Goal: Task Accomplishment & Management: Manage account settings

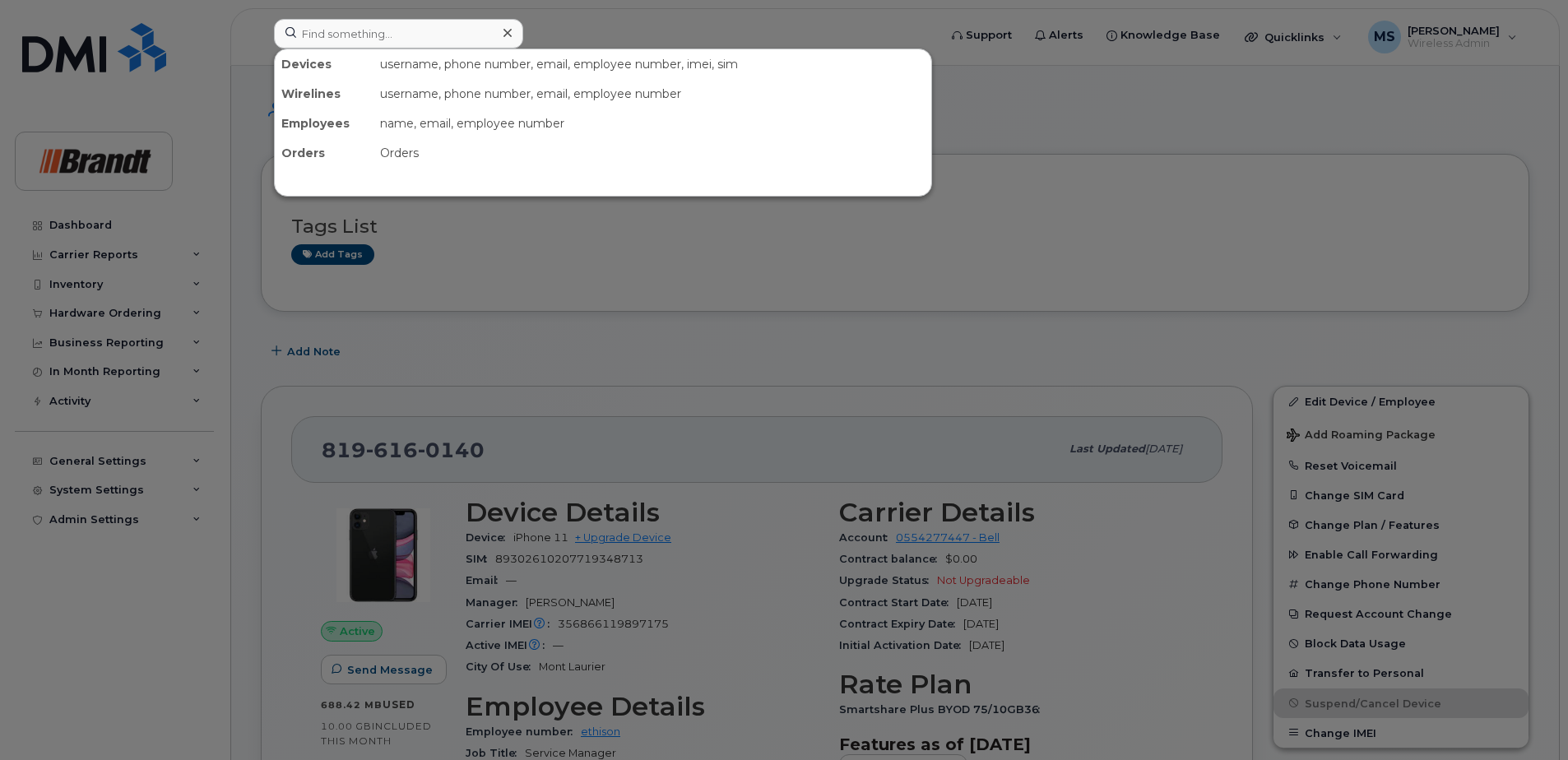
scroll to position [82, 0]
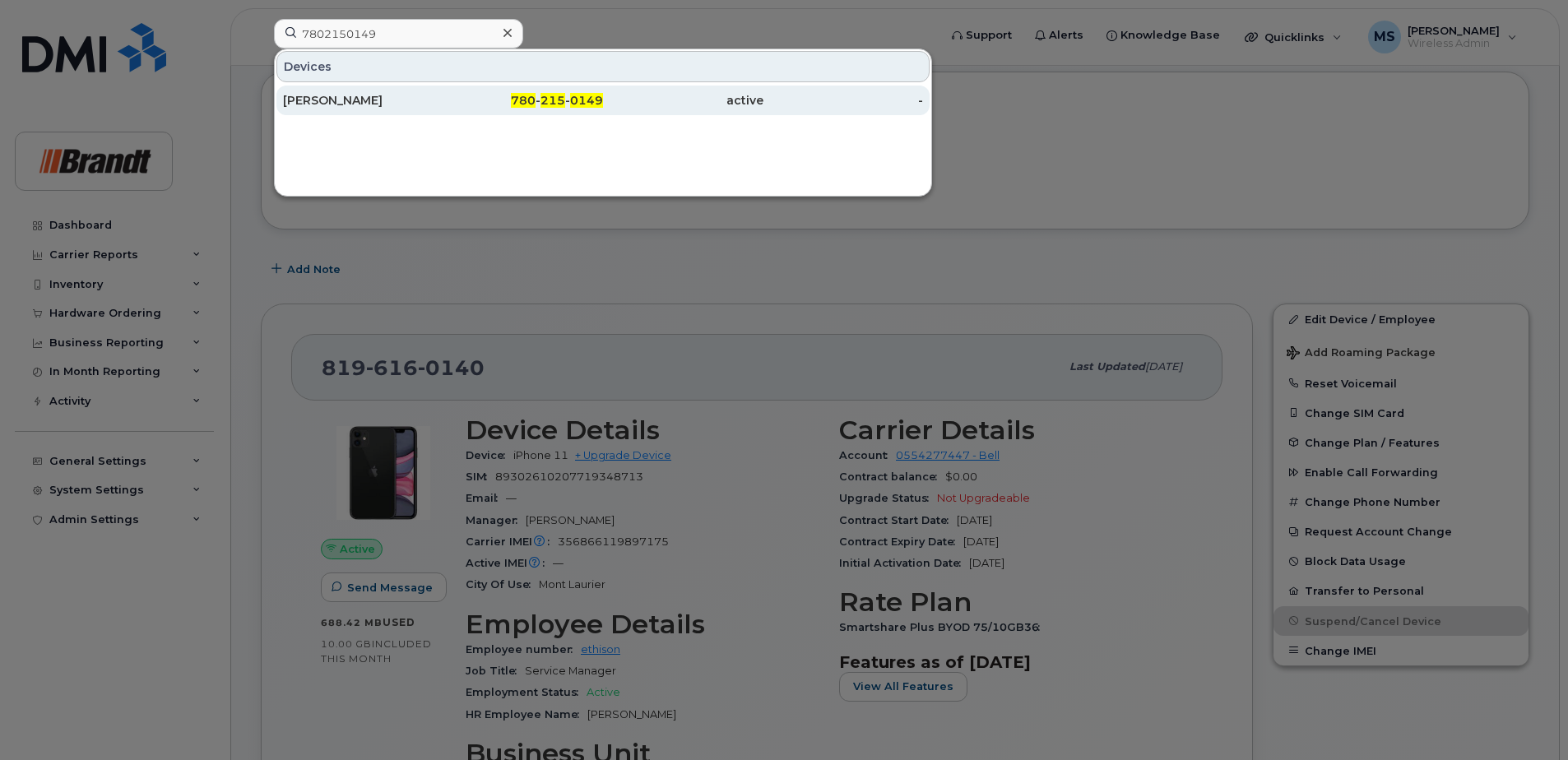
type input "7802150149"
click at [406, 104] on div "[PERSON_NAME]" at bounding box center [363, 100] width 160 height 17
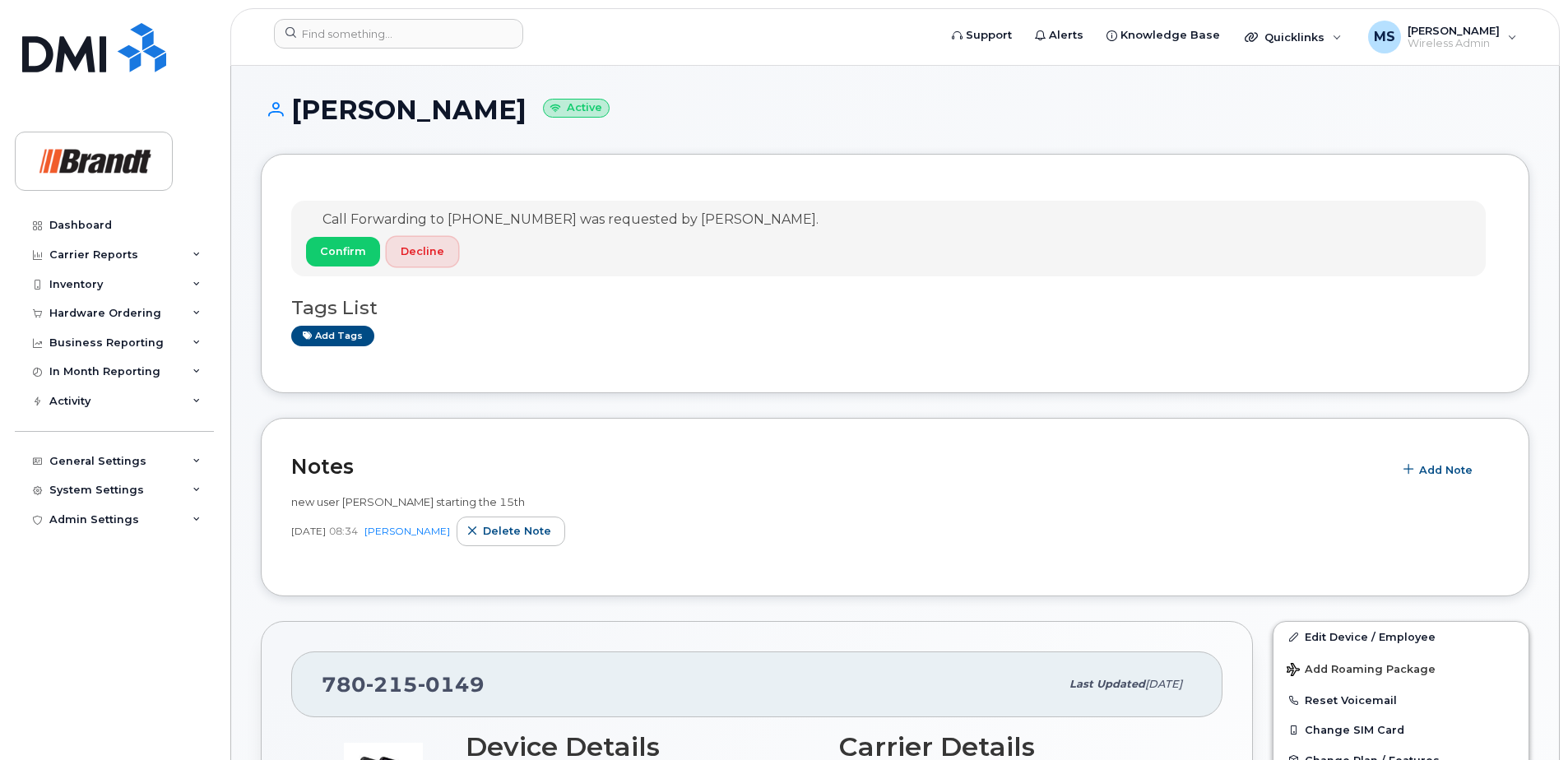
click at [426, 258] on span "Decline" at bounding box center [423, 251] width 44 height 16
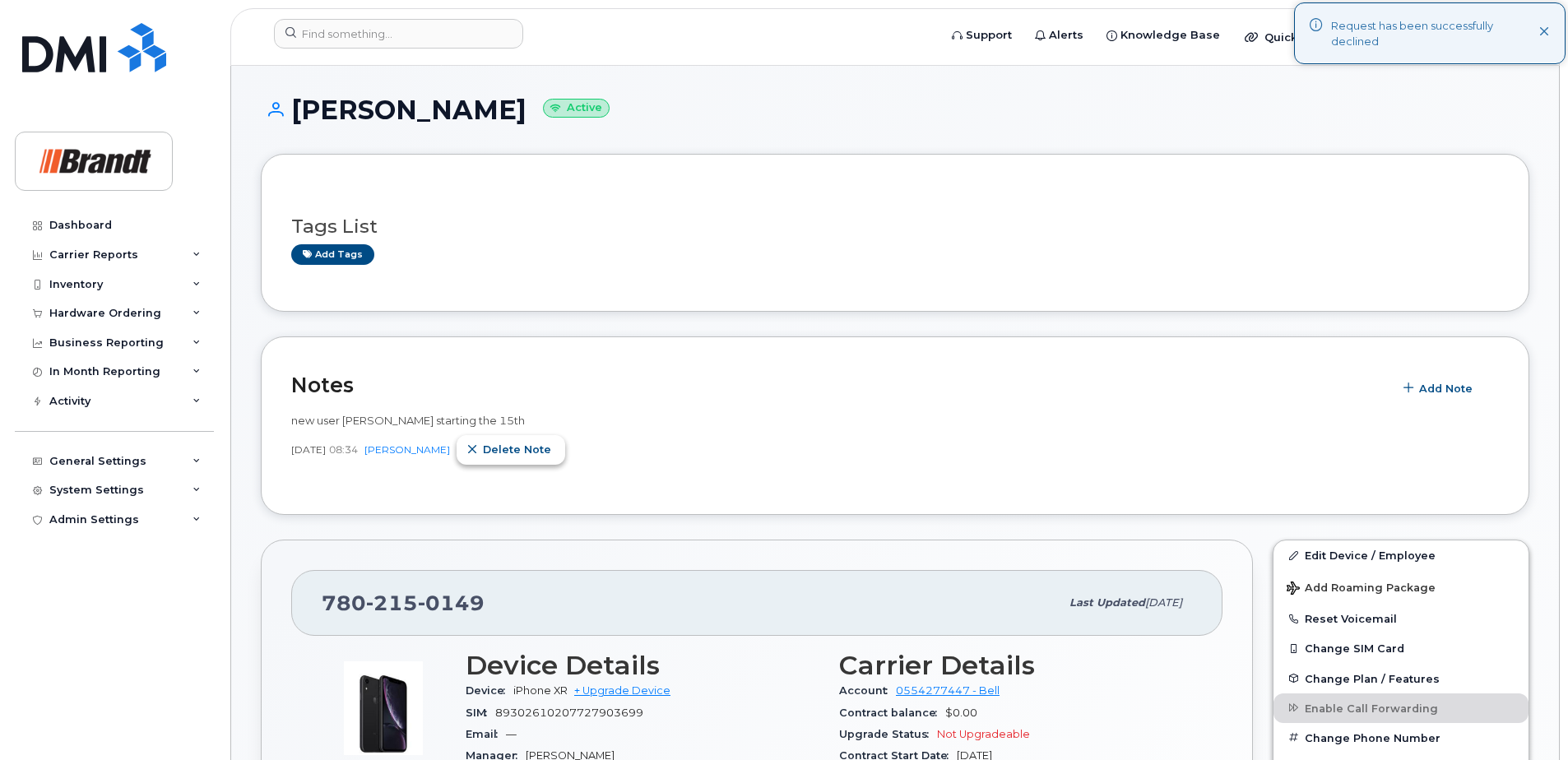
click at [551, 447] on span "Delete note" at bounding box center [517, 450] width 68 height 16
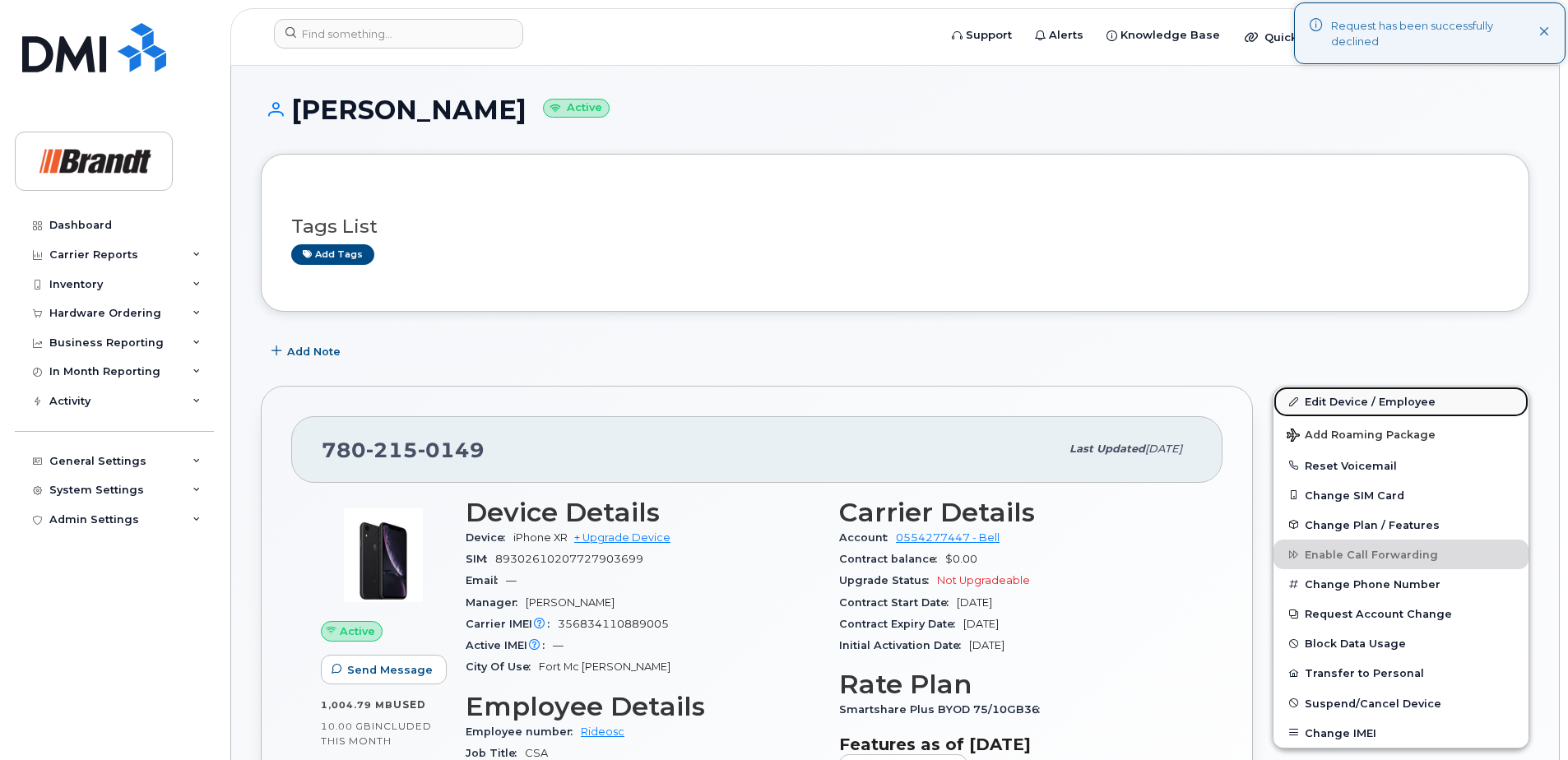
click at [1359, 401] on link "Edit Device / Employee" at bounding box center [1401, 402] width 255 height 30
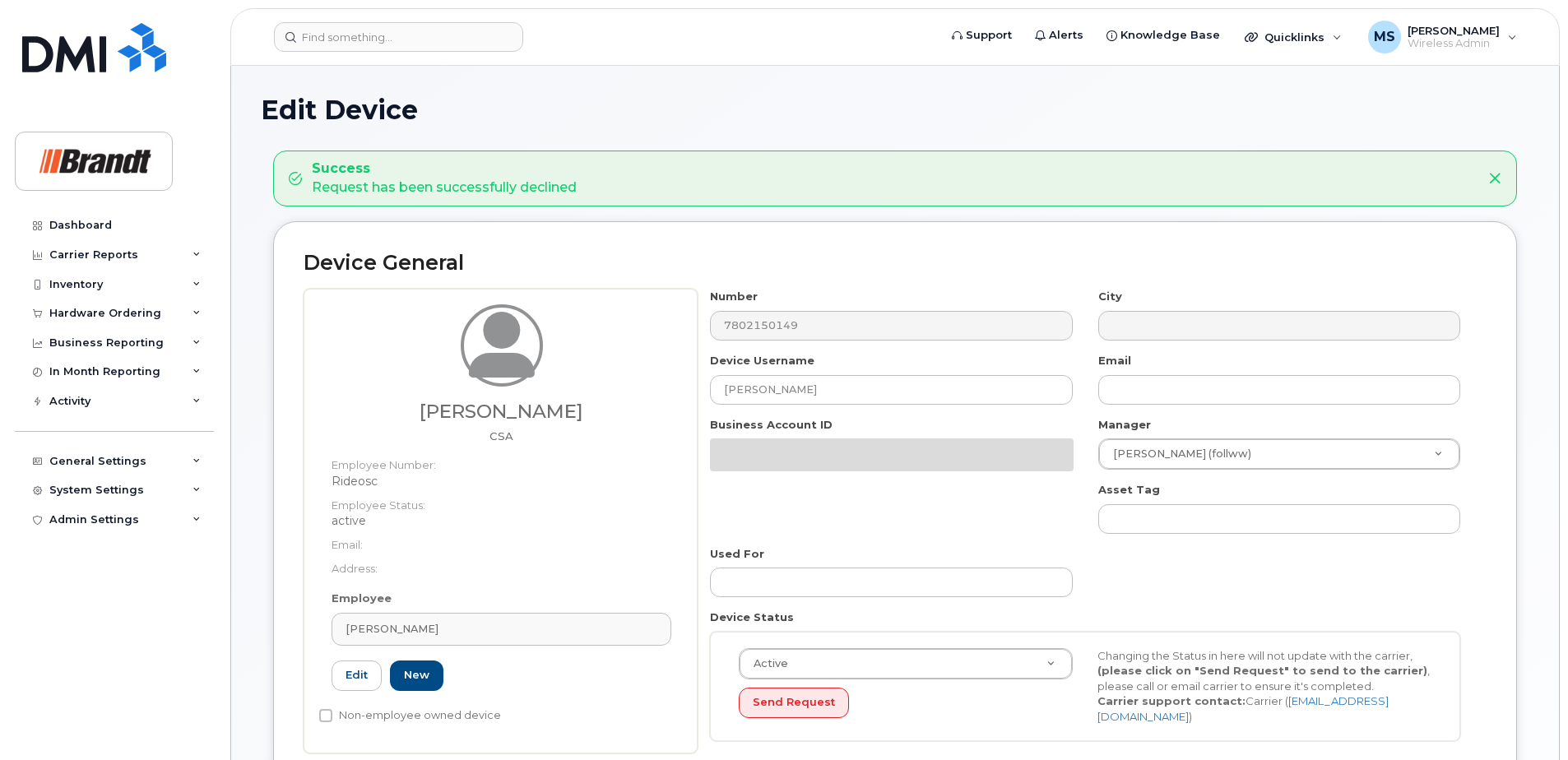
select select "34499230"
select select "34499245"
select select "35155013"
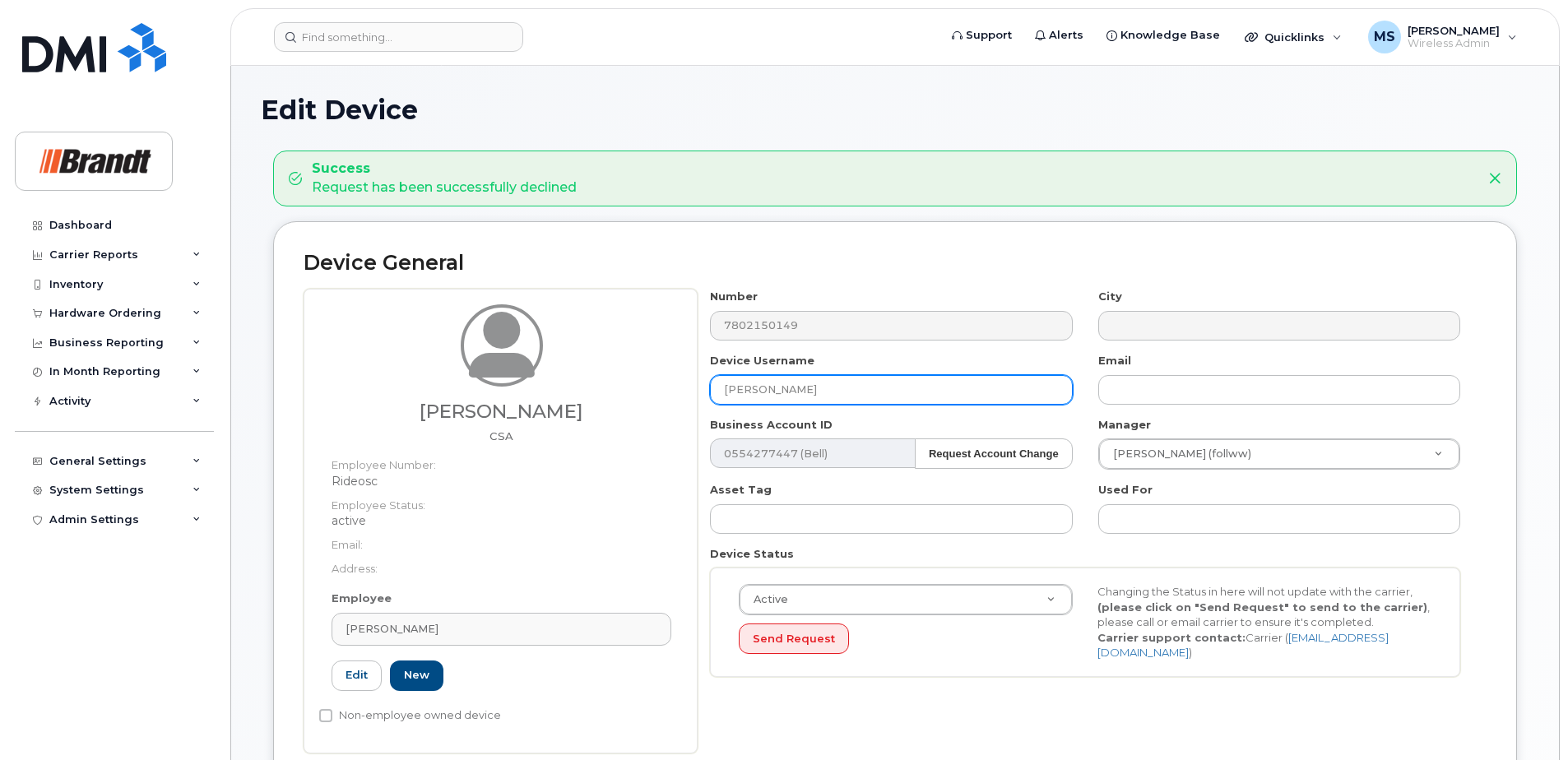
drag, startPoint x: 587, startPoint y: 394, endPoint x: 464, endPoint y: 400, distance: 123.1
click at [472, 397] on div "Scott Rideout CSA Employee Number: Rideosc Employee Status: active Email: Addre…" at bounding box center [894, 520] width 1183 height 464
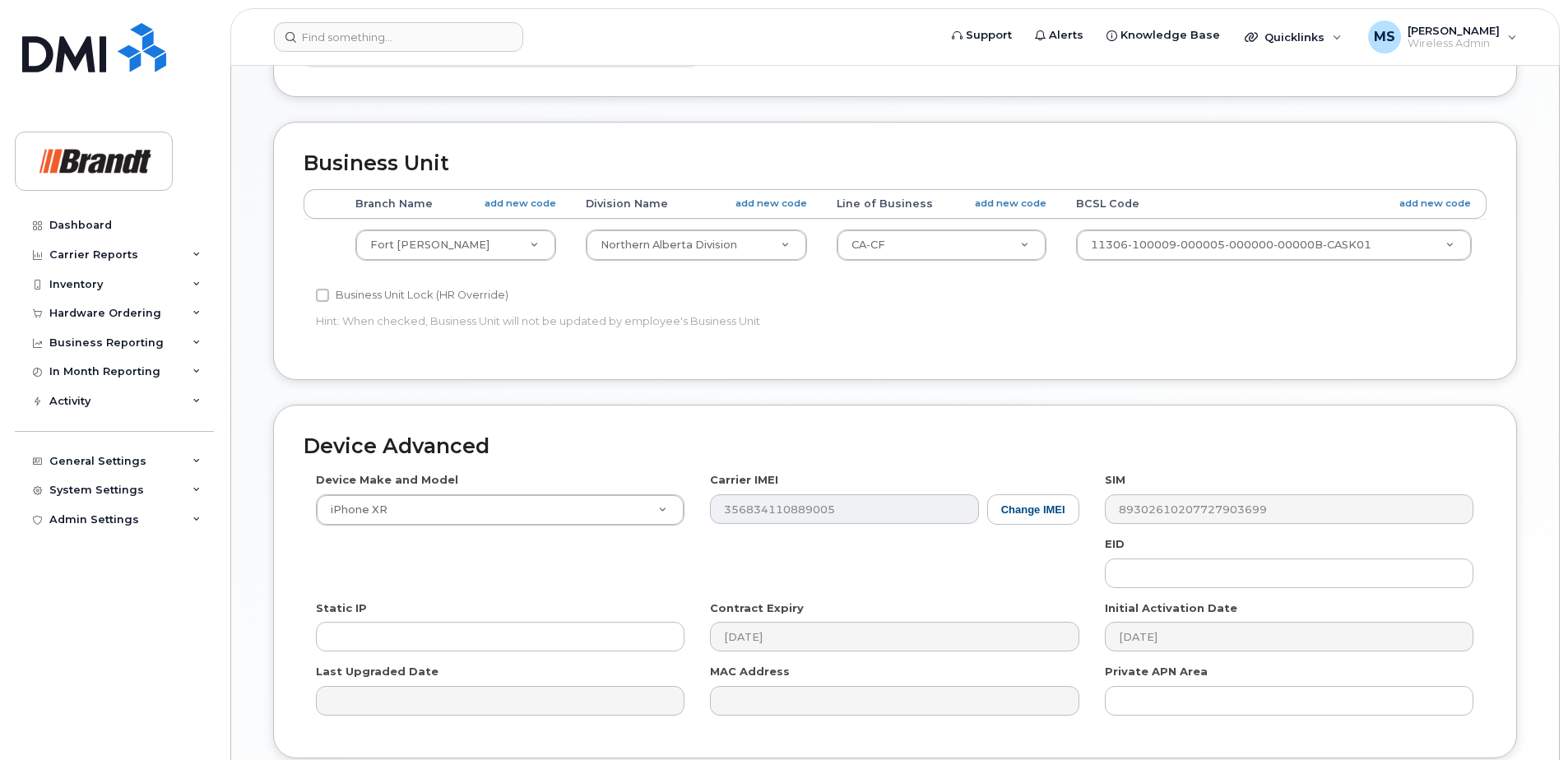
scroll to position [822, 0]
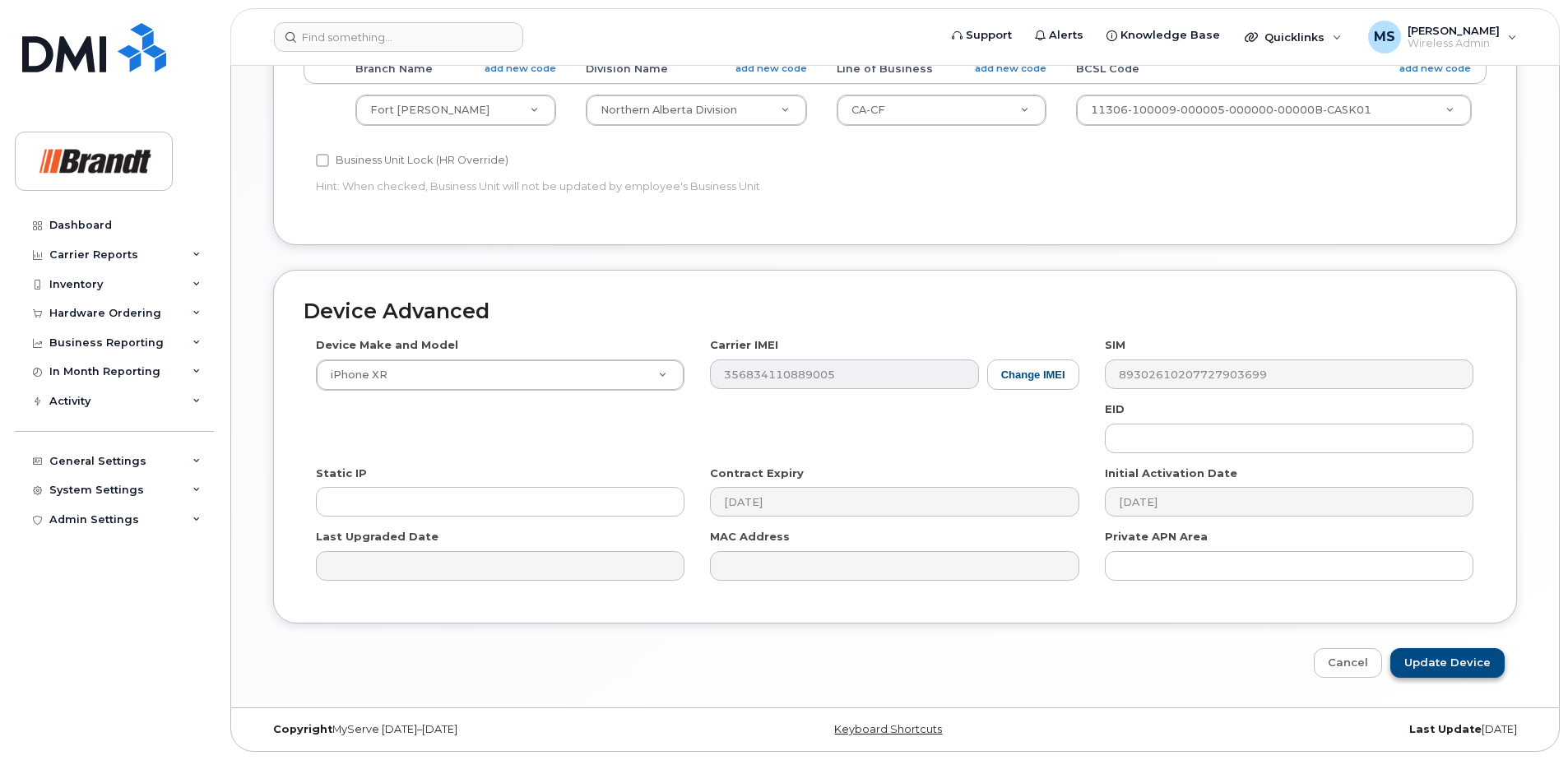
type input "Daniel Pippe"
click at [1427, 658] on input "Update Device" at bounding box center [1447, 663] width 114 height 31
type input "Saving..."
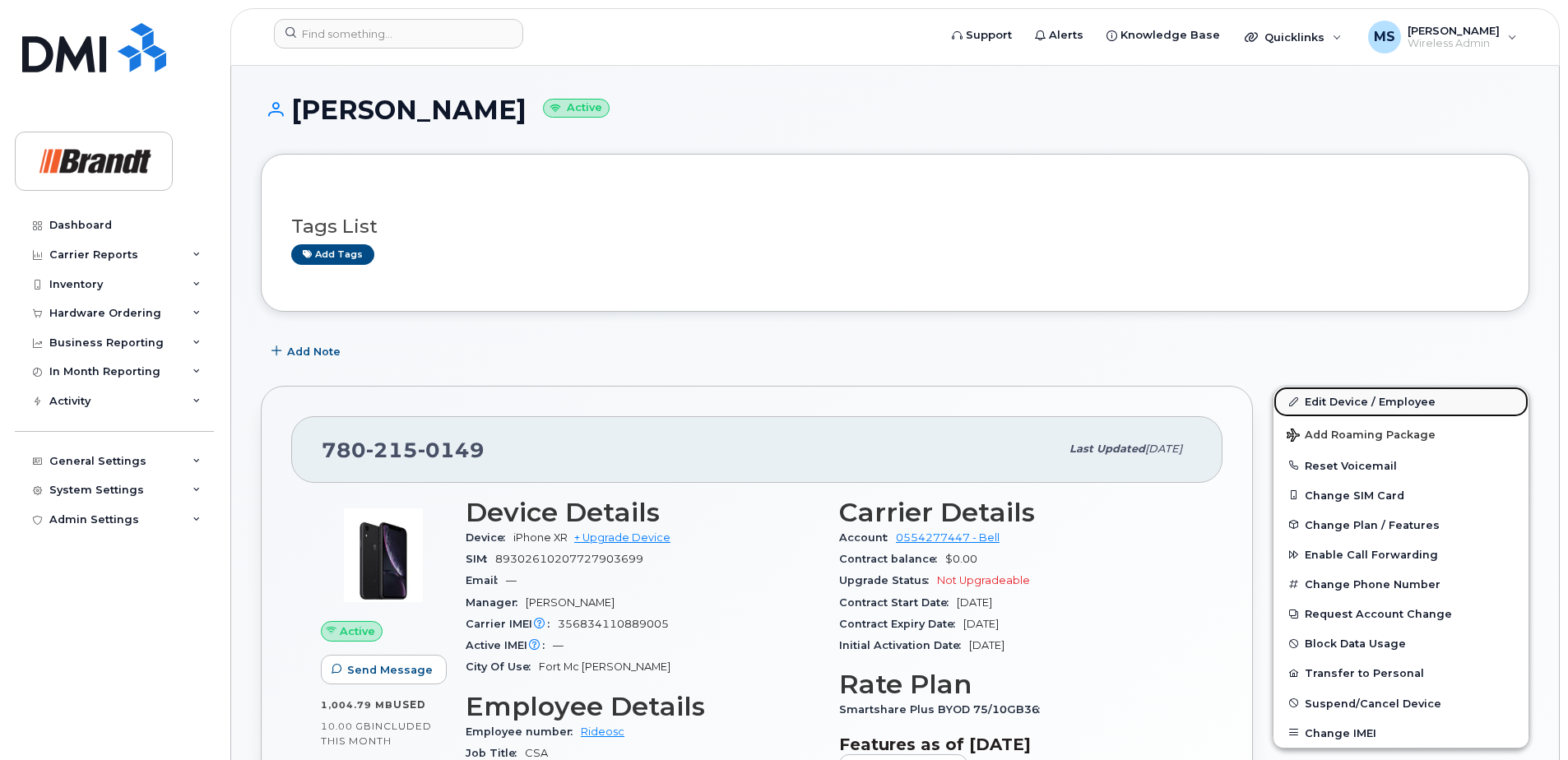
click at [1353, 398] on link "Edit Device / Employee" at bounding box center [1401, 402] width 255 height 30
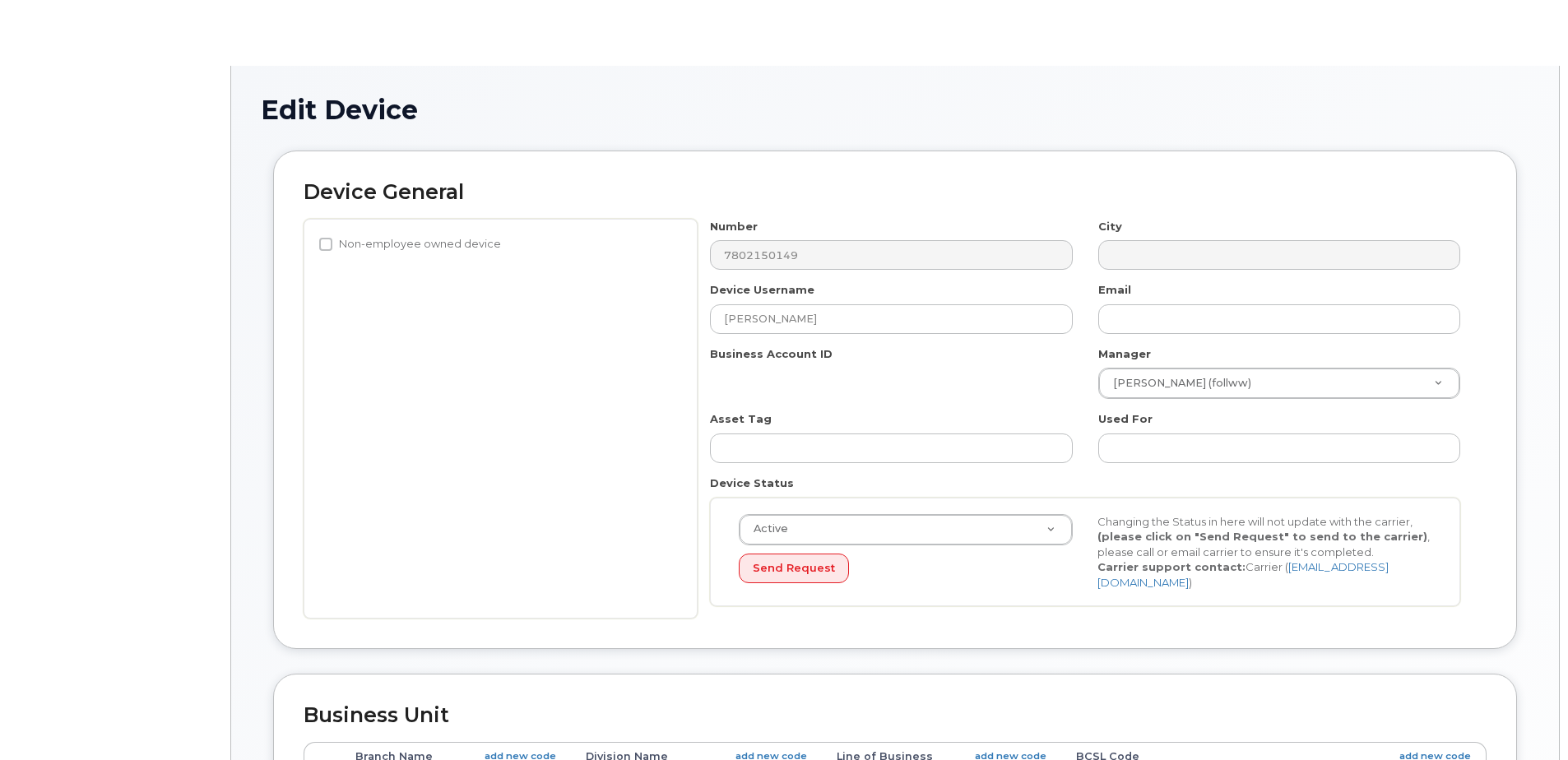
select select "34499230"
select select "34499245"
select select "35155013"
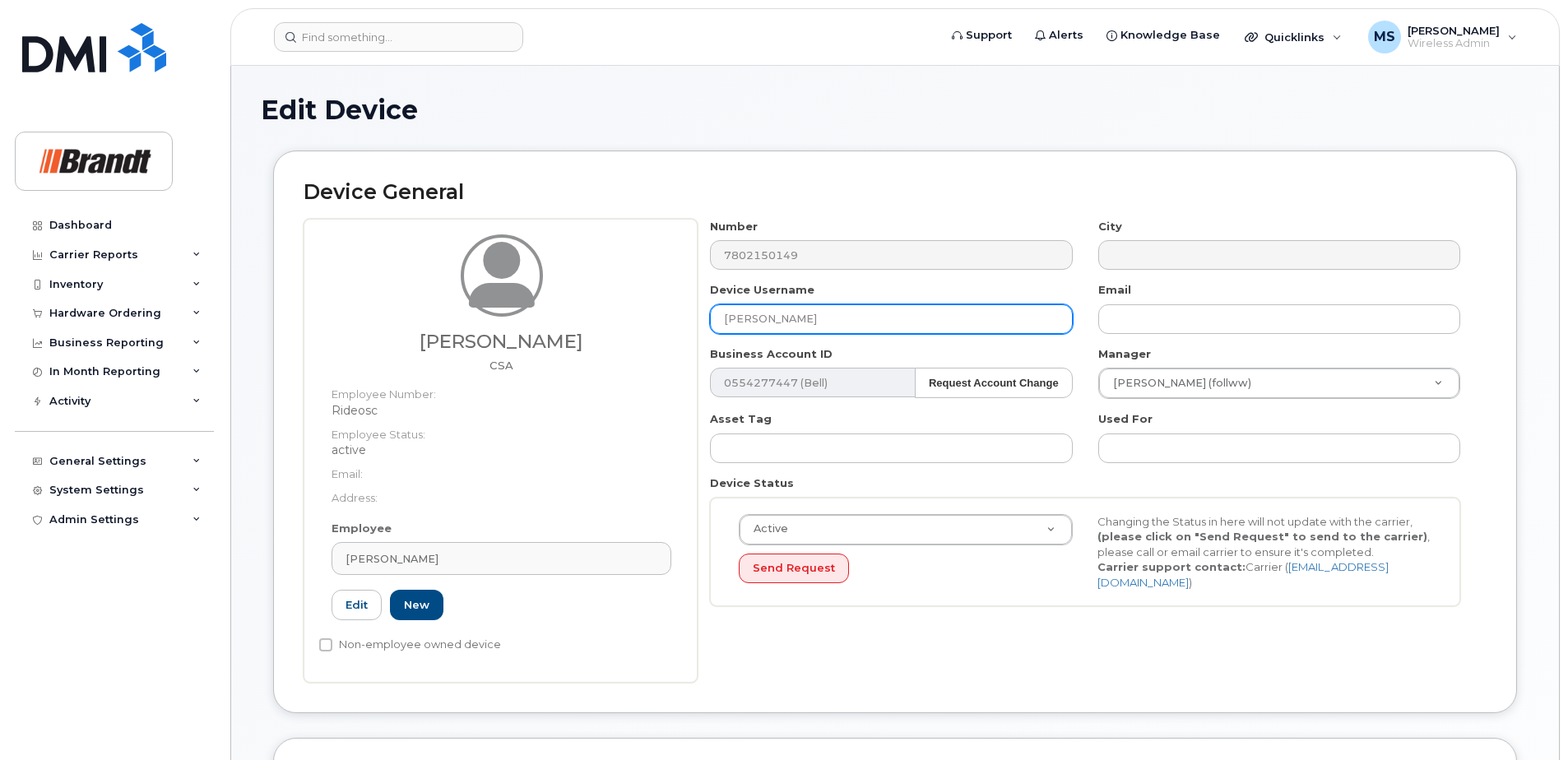
click at [766, 314] on input "Daniel Pippe" at bounding box center [890, 319] width 362 height 30
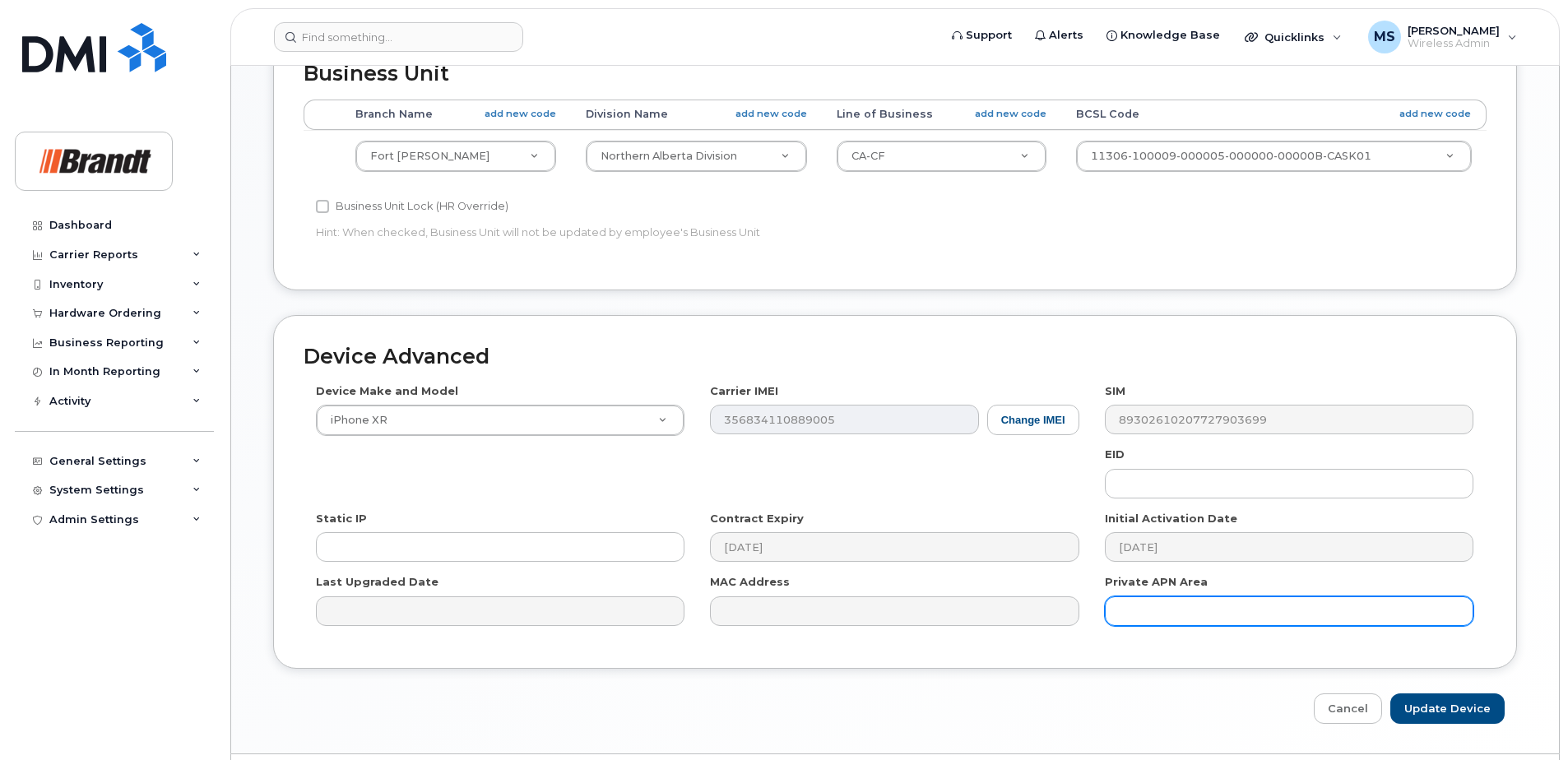
scroll to position [751, 0]
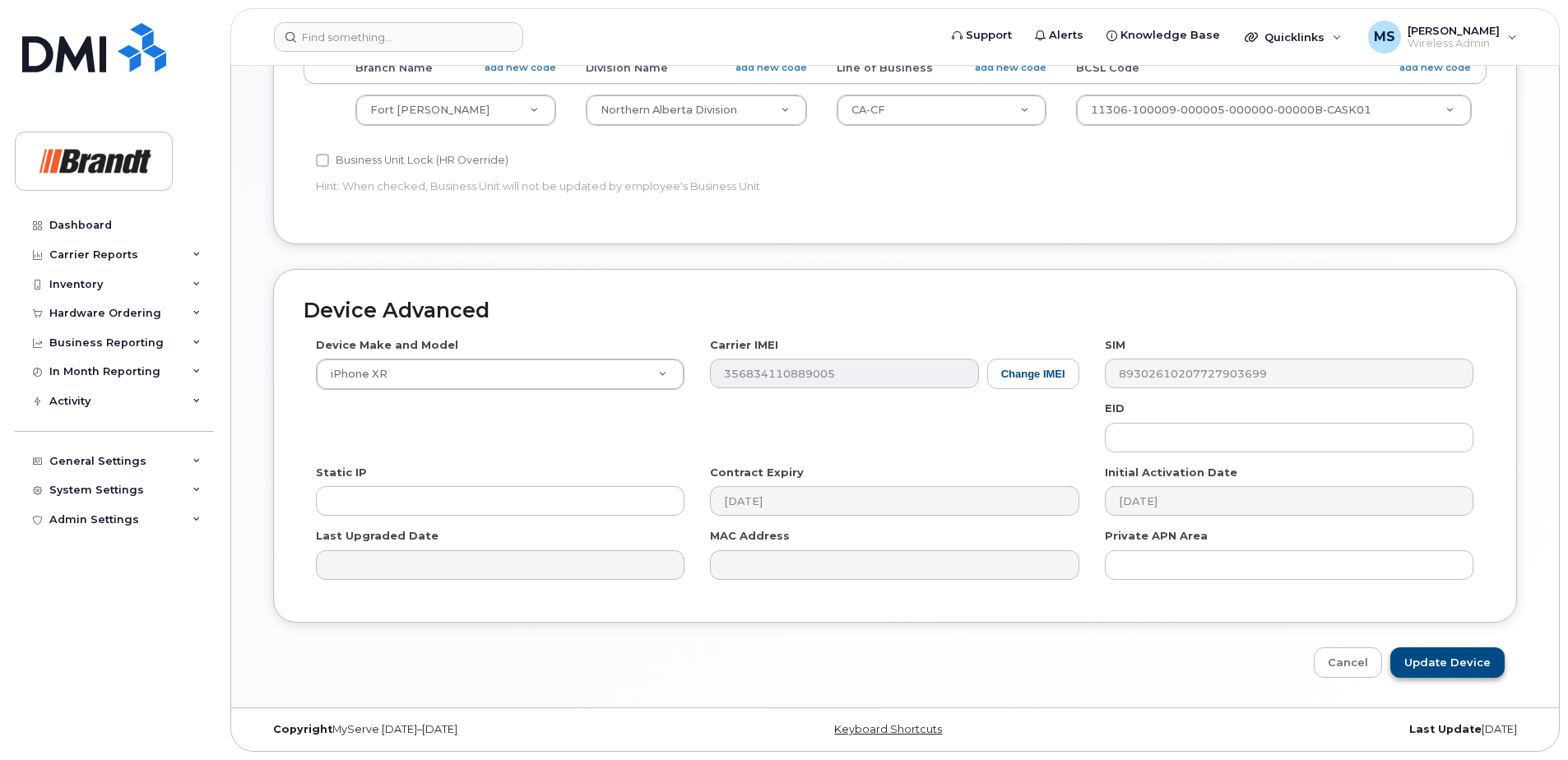
type input "[PERSON_NAME]"
click at [1424, 654] on input "Update Device" at bounding box center [1447, 662] width 114 height 31
type input "Saving..."
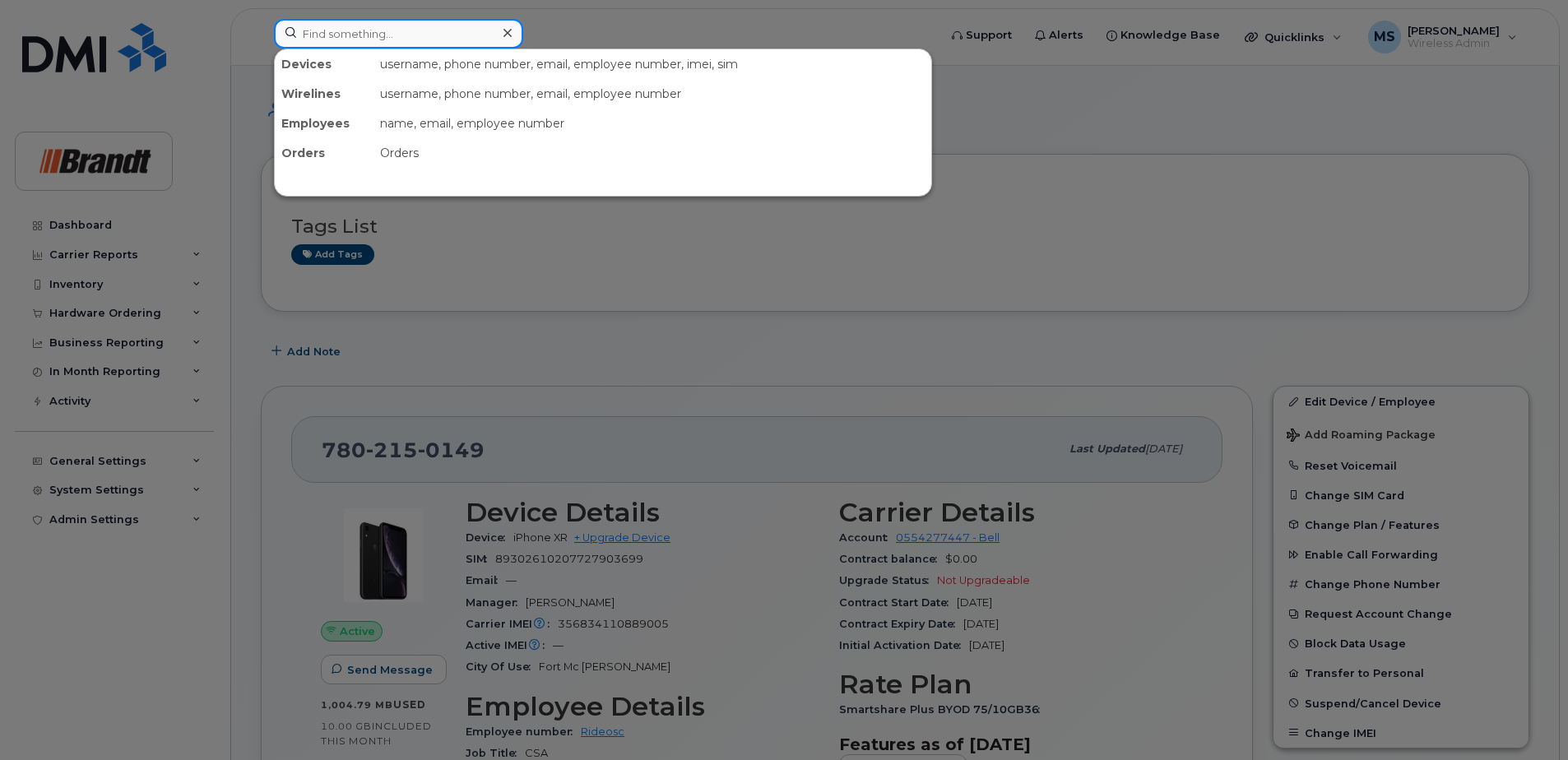
click at [492, 28] on input at bounding box center [398, 34] width 249 height 30
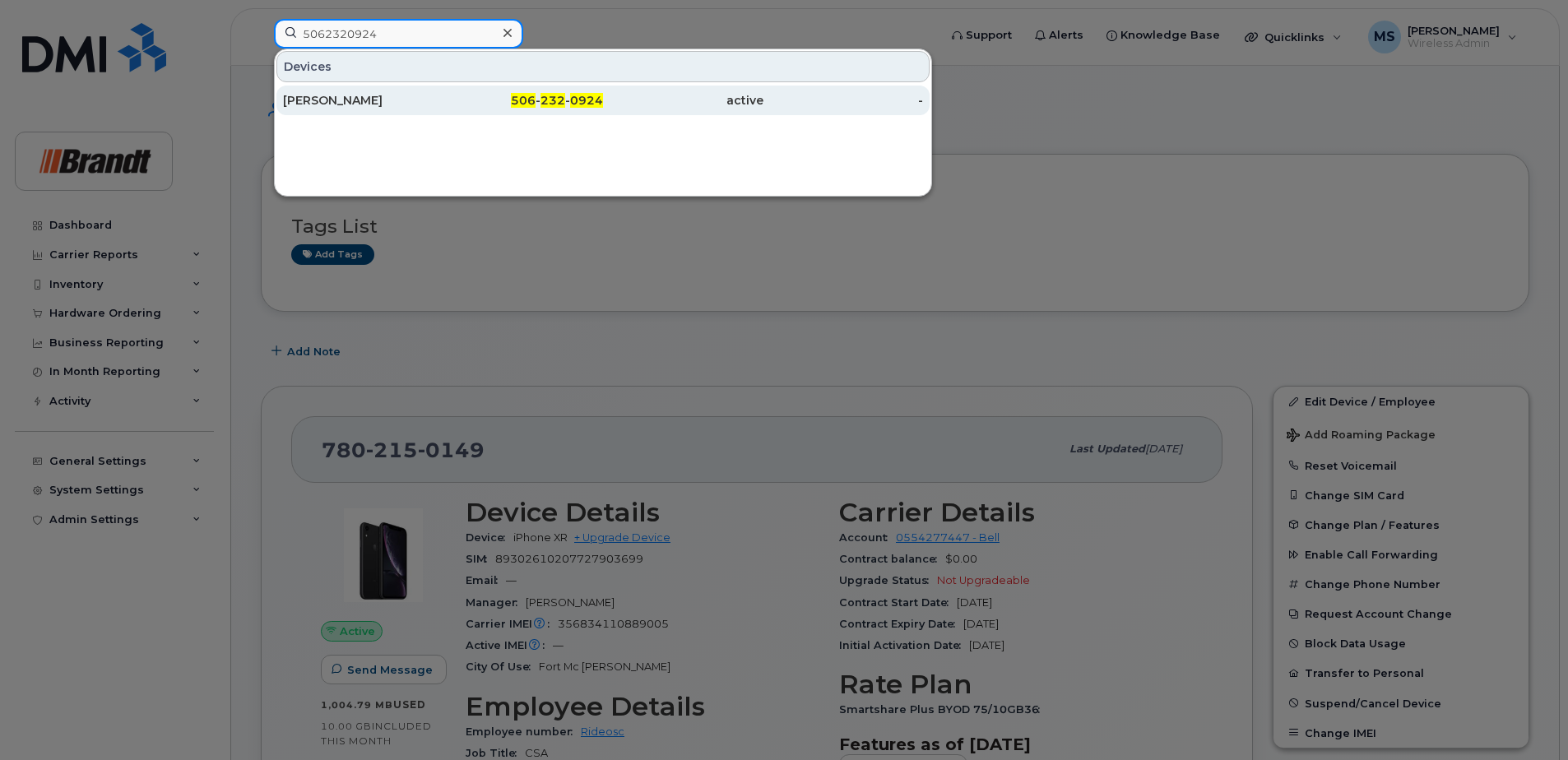
type input "5062320924"
click at [377, 94] on div "[PERSON_NAME]" at bounding box center [363, 100] width 160 height 17
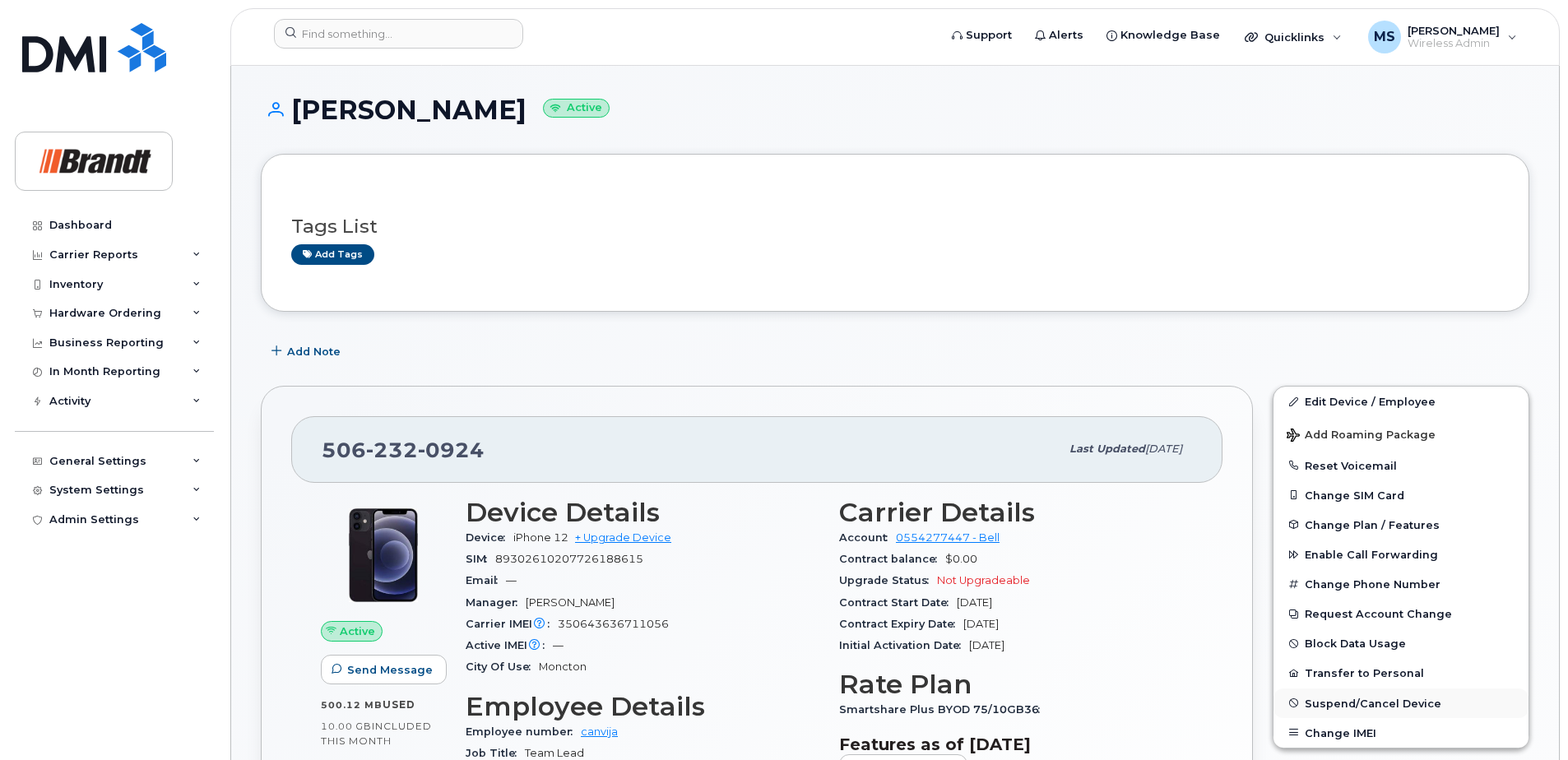
click at [1405, 708] on span "Suspend/Cancel Device" at bounding box center [1373, 702] width 137 height 12
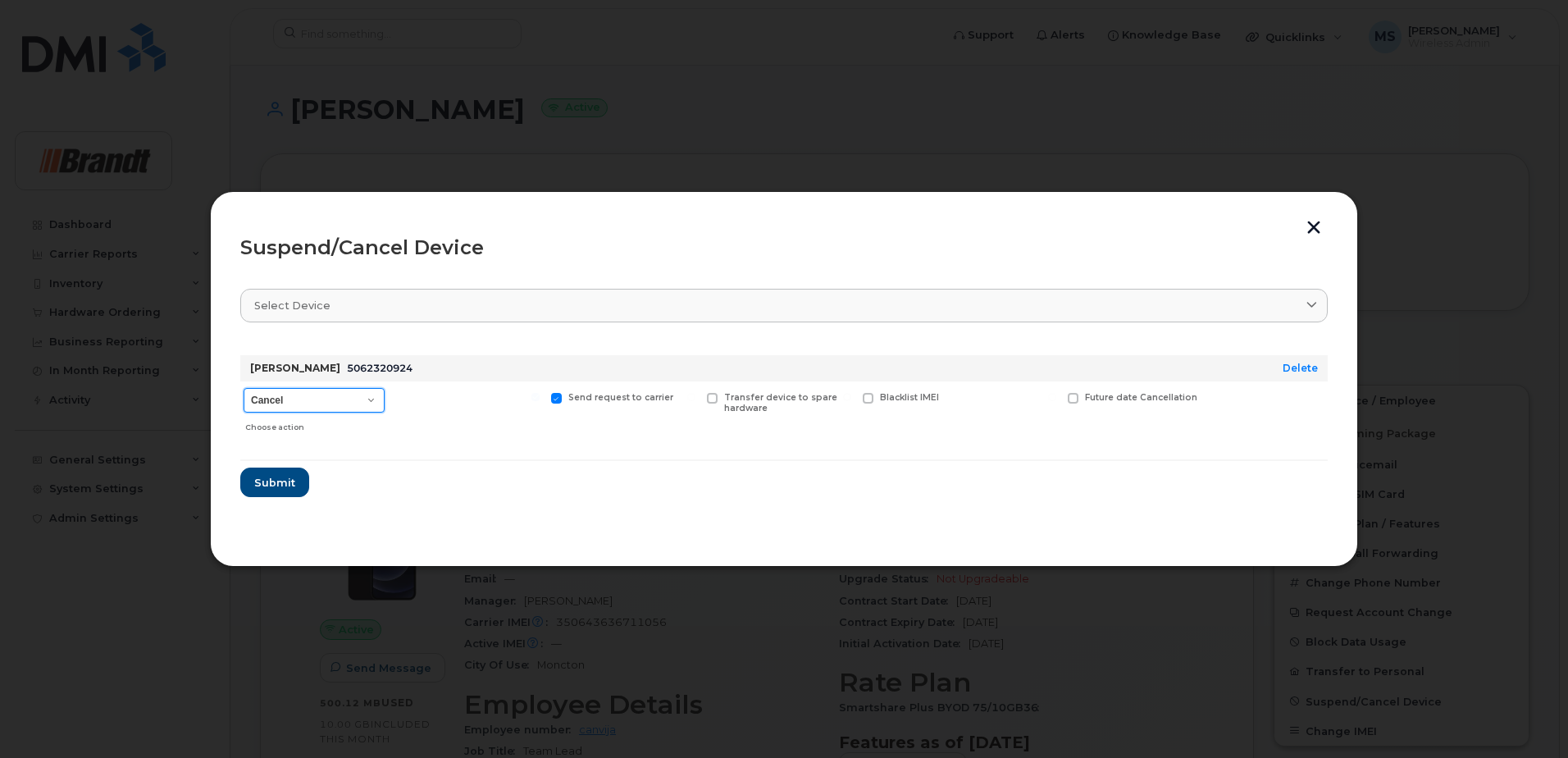
drag, startPoint x: 299, startPoint y: 392, endPoint x: 303, endPoint y: 412, distance: 20.4
click at [299, 392] on select "Cancel Suspend - Extend Suspension Suspend - Reduced Rate Suspend - Full Rate S…" at bounding box center [314, 400] width 141 height 24
select select "[object Object]"
click at [243, 388] on select "Cancel Suspend - Extend Suspension Suspend - Reduced Rate Suspend - Full Rate S…" at bounding box center [314, 400] width 141 height 24
drag, startPoint x: 455, startPoint y: 399, endPoint x: 214, endPoint y: 485, distance: 255.9
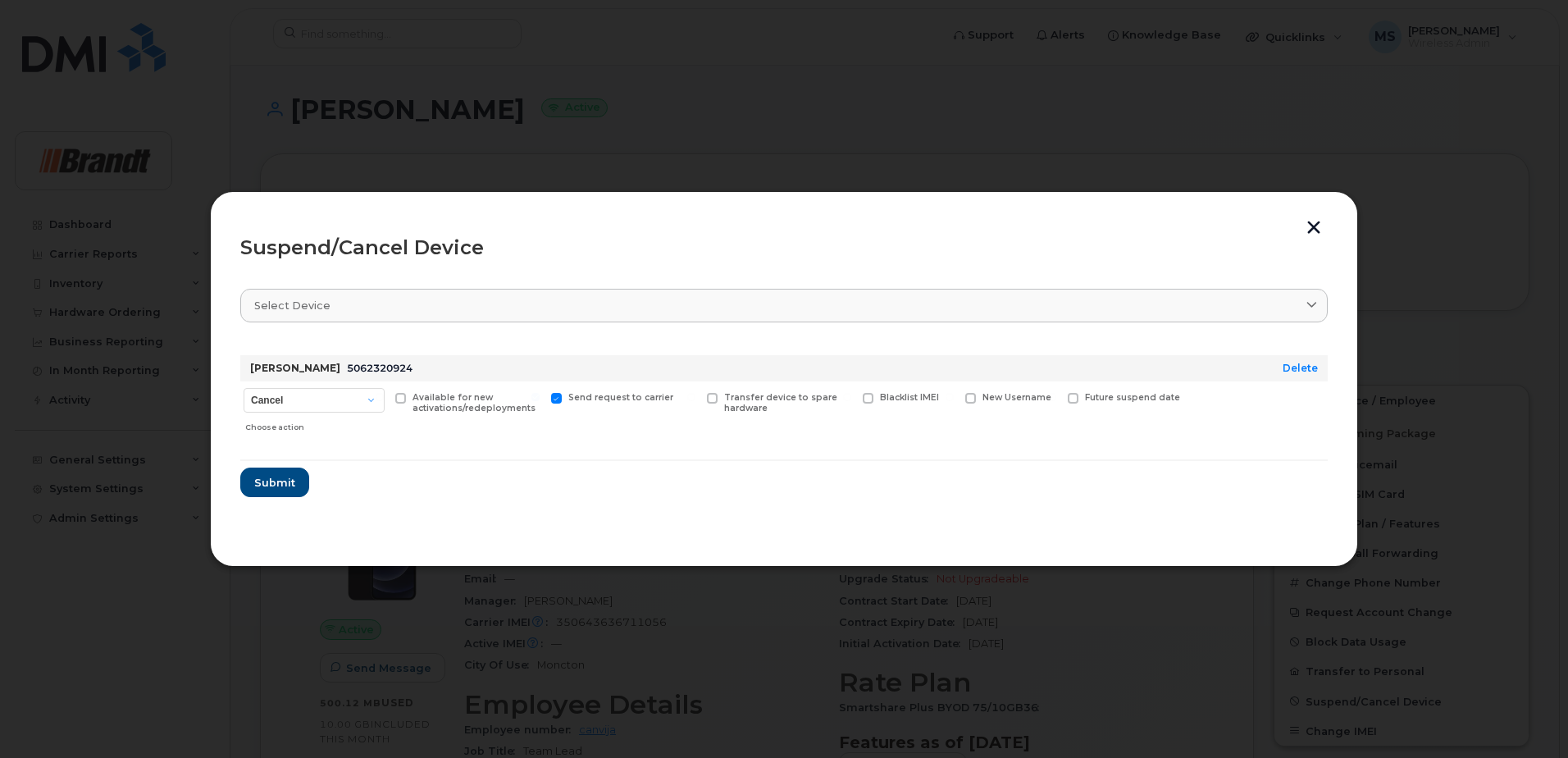
click at [453, 398] on span "Available for new activations/redeployments" at bounding box center [475, 402] width 123 height 22
click at [418, 401] on span "Available for new activations/redeployments" at bounding box center [475, 402] width 123 height 22
click at [384, 401] on input "Available for new activations/redeployments" at bounding box center [379, 396] width 8 height 8
checkbox input "true"
click at [276, 481] on span "Submit" at bounding box center [274, 482] width 41 height 16
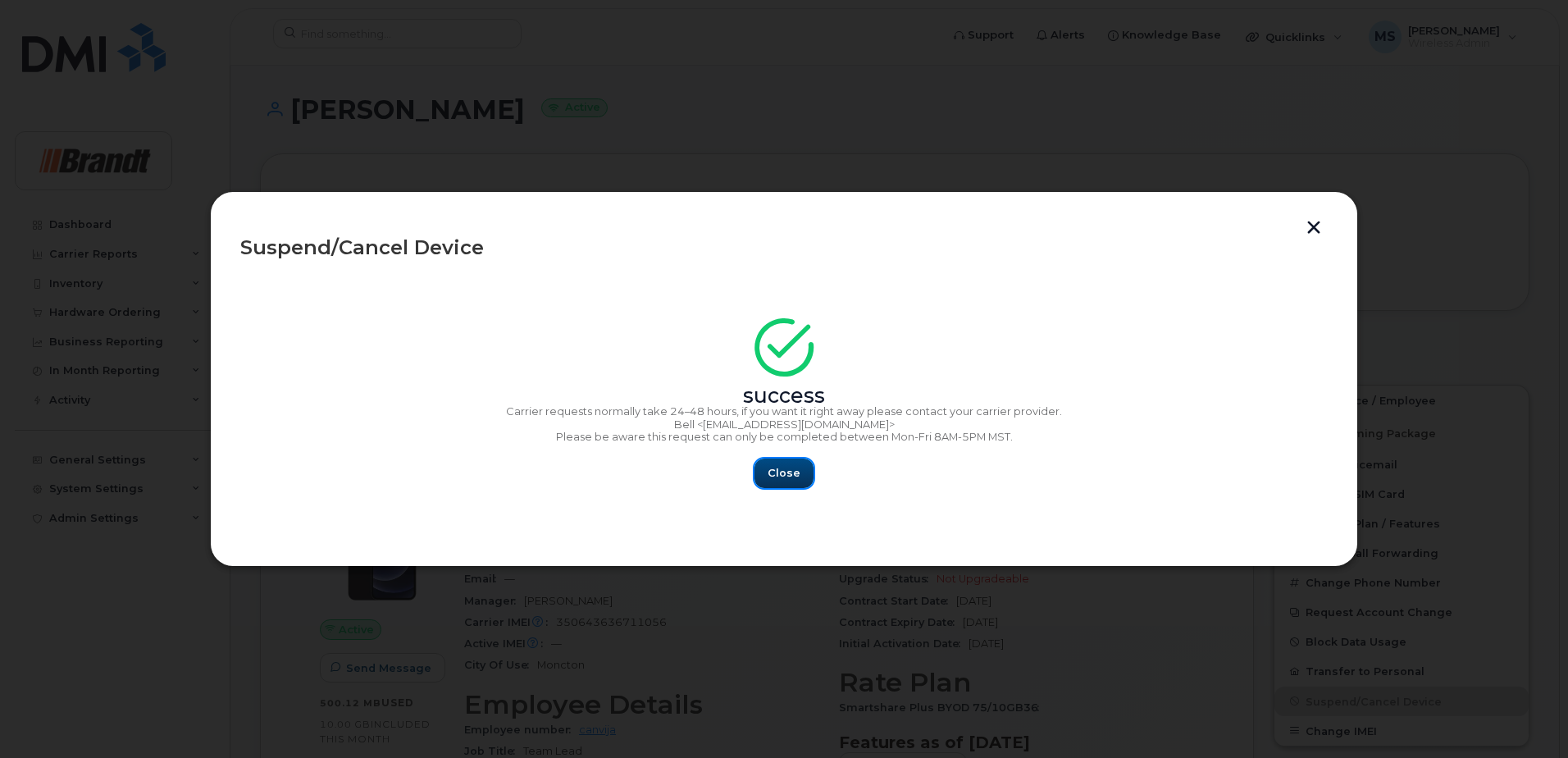
drag, startPoint x: 781, startPoint y: 471, endPoint x: 708, endPoint y: 471, distance: 73.0
click at [781, 471] on span "Close" at bounding box center [784, 473] width 33 height 16
